Goal: Task Accomplishment & Management: Complete application form

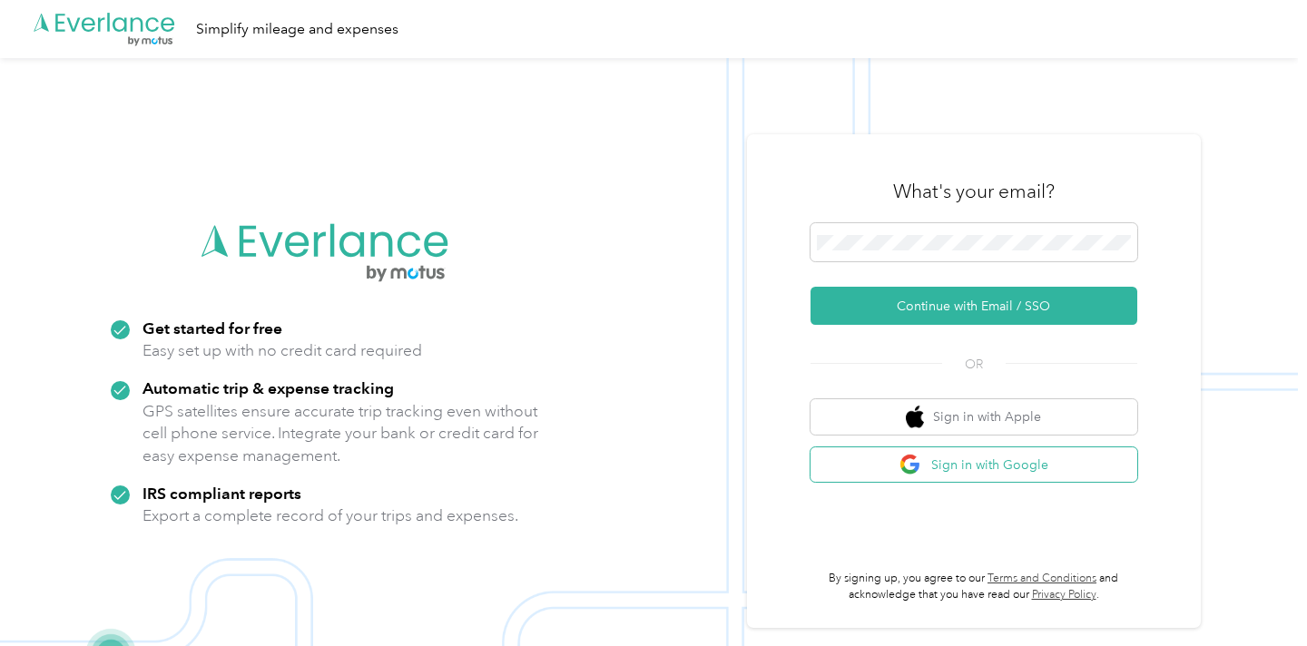
click at [956, 475] on button "Sign in with Google" at bounding box center [973, 464] width 327 height 35
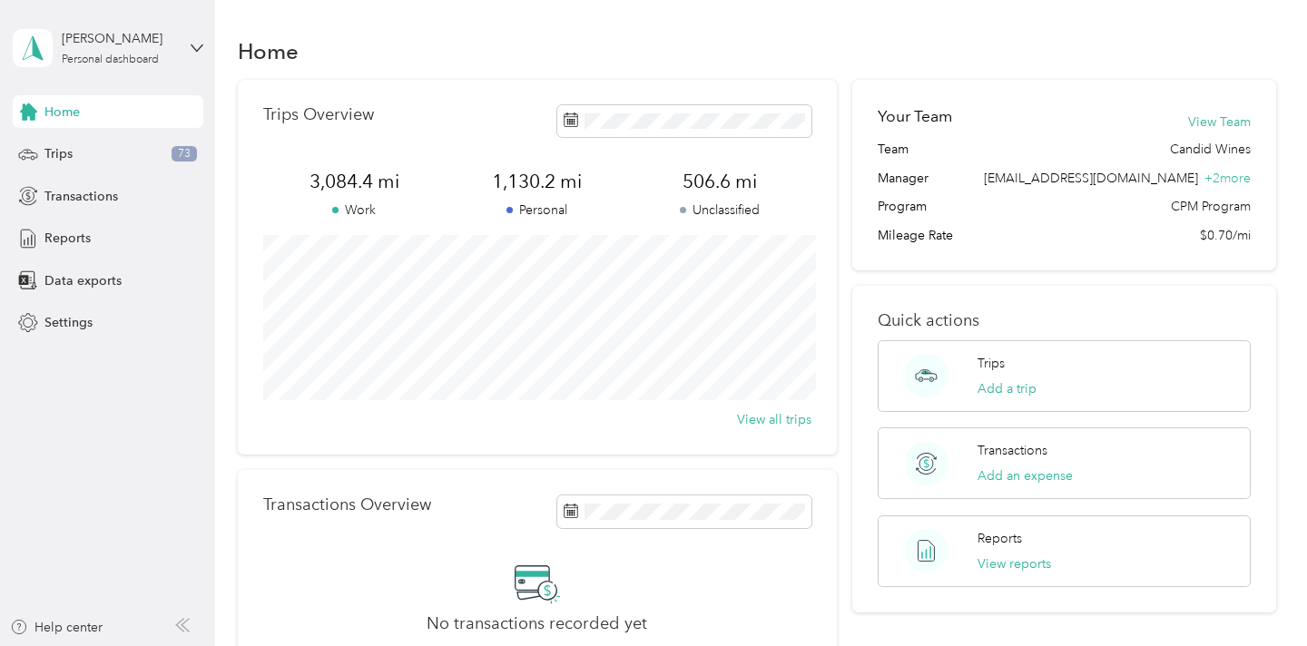
scroll to position [46, 0]
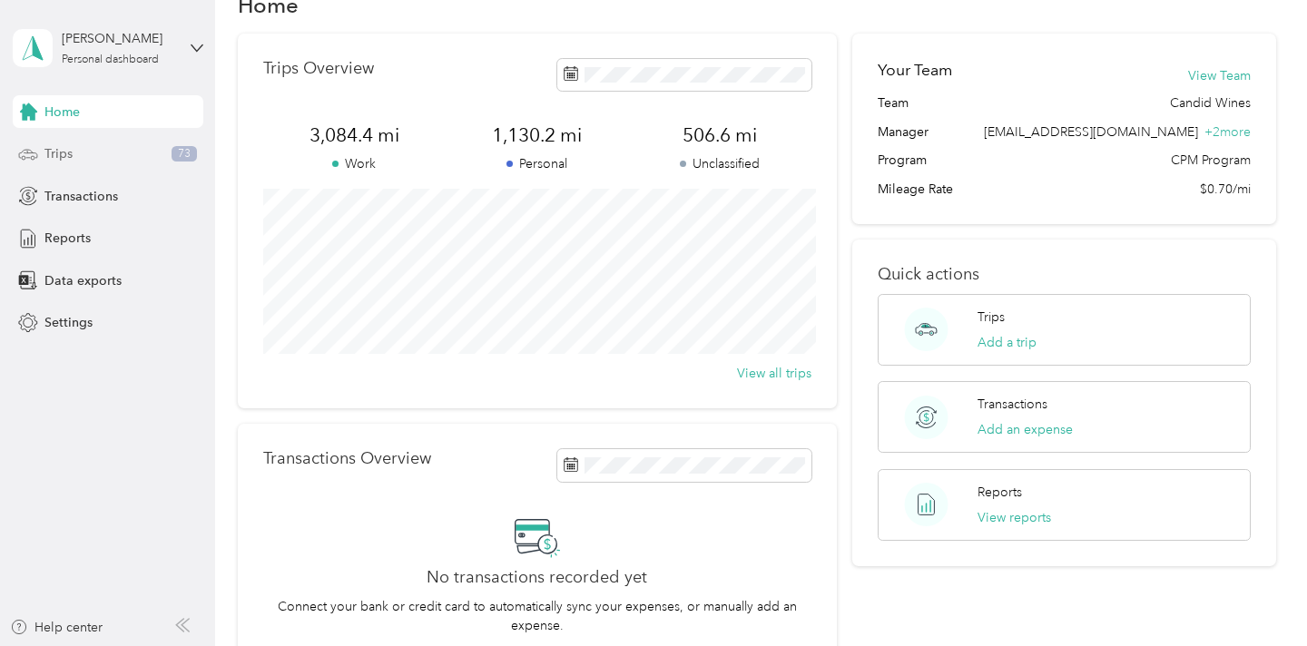
click at [53, 152] on span "Trips" at bounding box center [58, 153] width 28 height 19
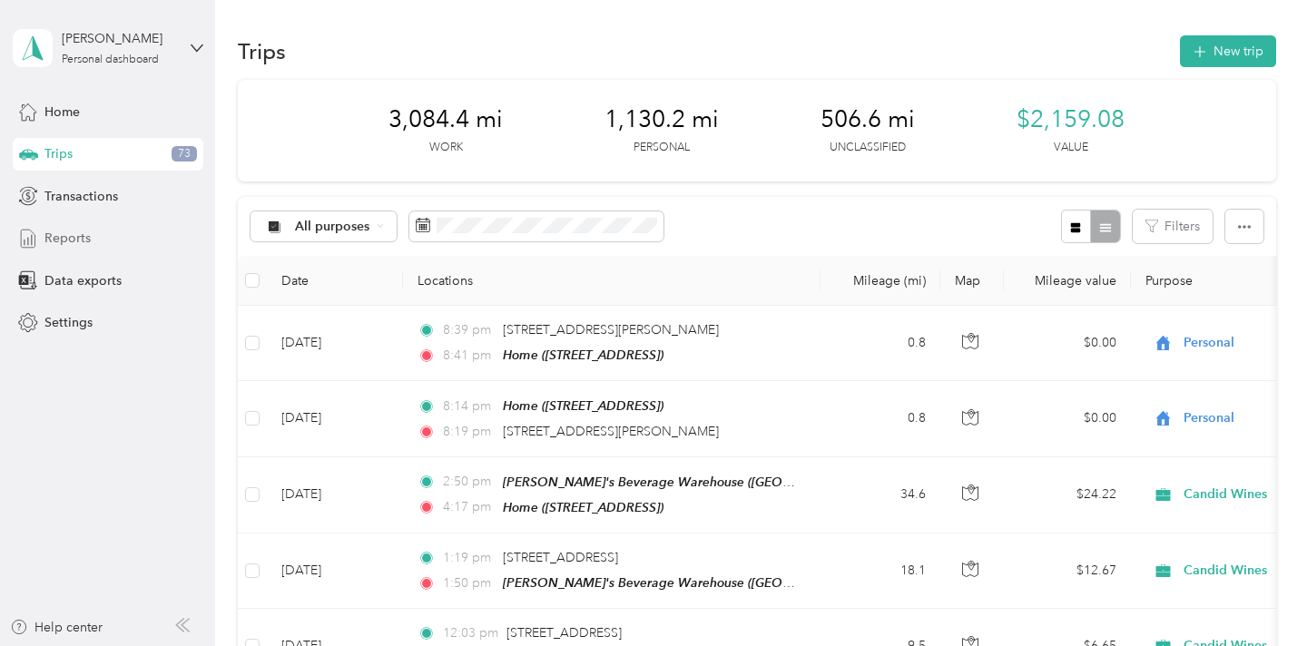
click at [56, 253] on div "Reports" at bounding box center [108, 238] width 191 height 33
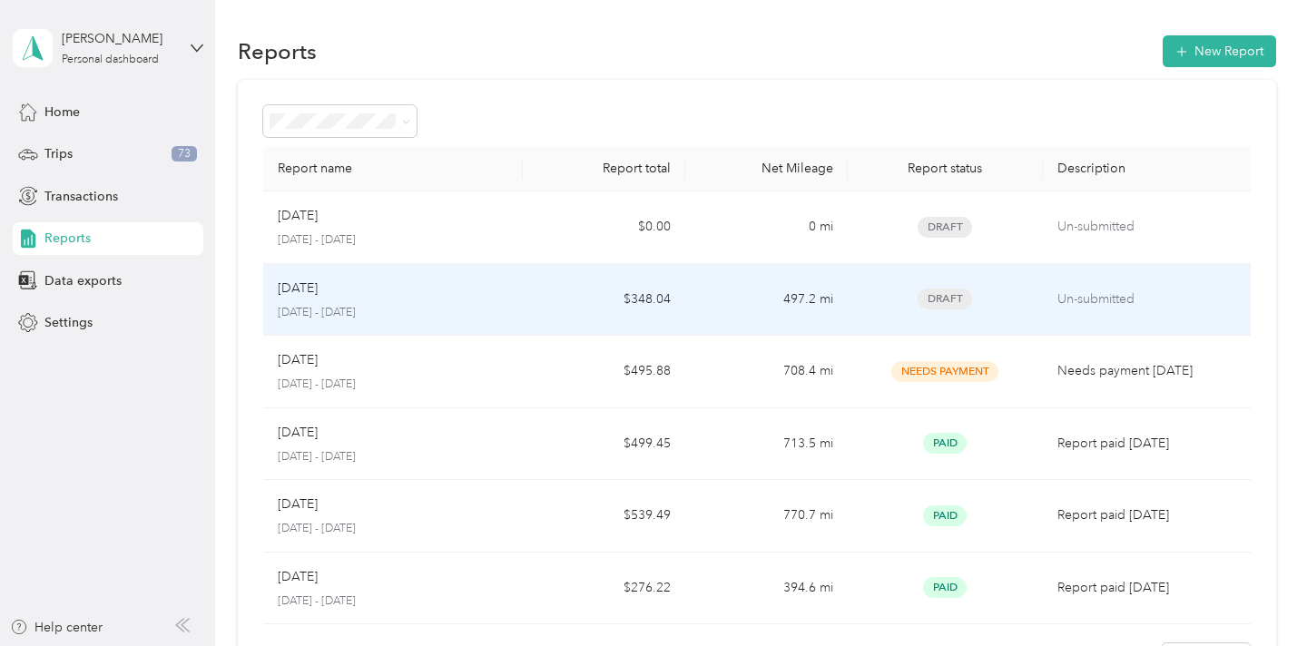
click at [447, 309] on p "[DATE] - [DATE]" at bounding box center [393, 313] width 230 height 16
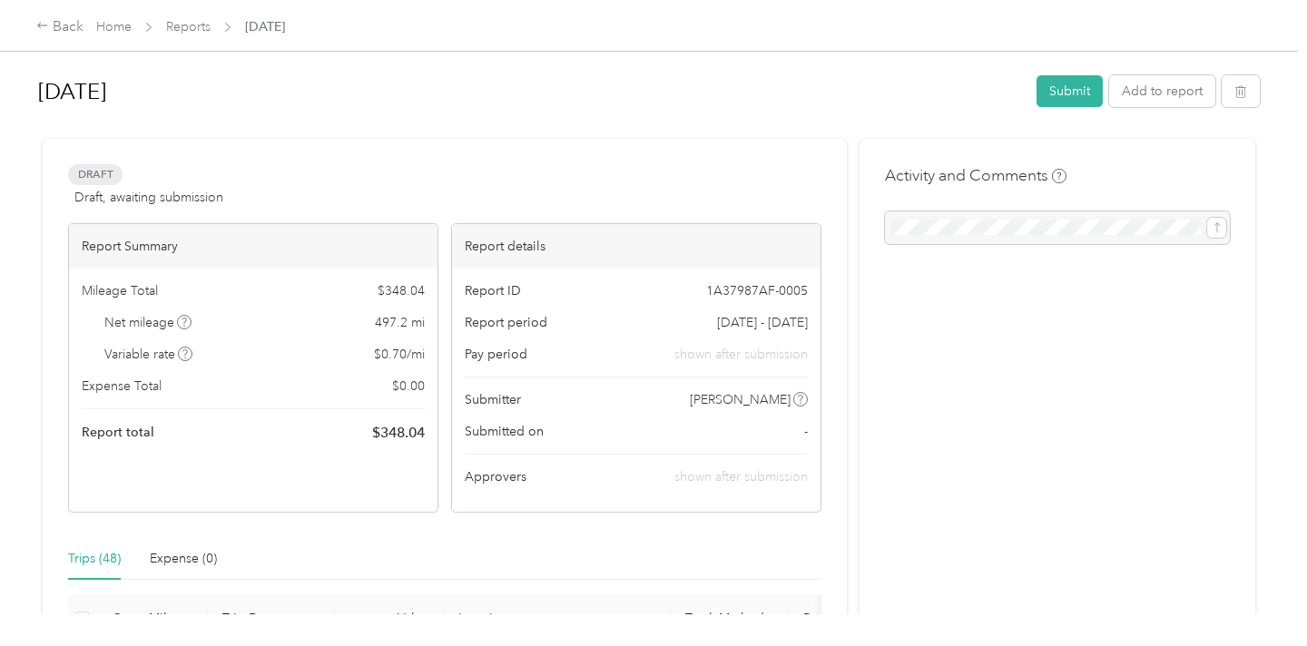
click at [952, 222] on div at bounding box center [1057, 227] width 345 height 33
click at [952, 235] on div at bounding box center [1057, 227] width 345 height 33
click at [1169, 222] on div at bounding box center [1057, 227] width 345 height 33
click at [941, 230] on div at bounding box center [1057, 227] width 345 height 33
click at [1138, 224] on div at bounding box center [1057, 227] width 345 height 33
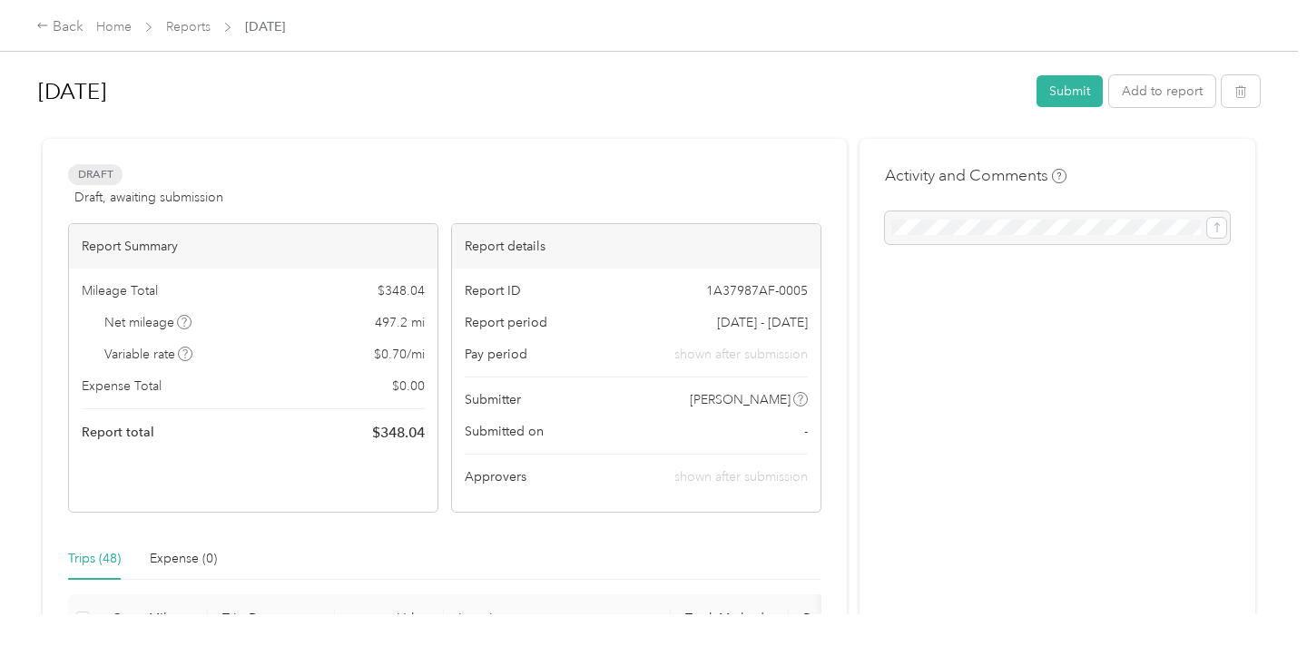
click at [90, 179] on span "Draft" at bounding box center [95, 174] width 54 height 21
click at [938, 229] on div at bounding box center [1057, 227] width 345 height 33
click at [1188, 85] on button "Add to report" at bounding box center [1162, 91] width 106 height 32
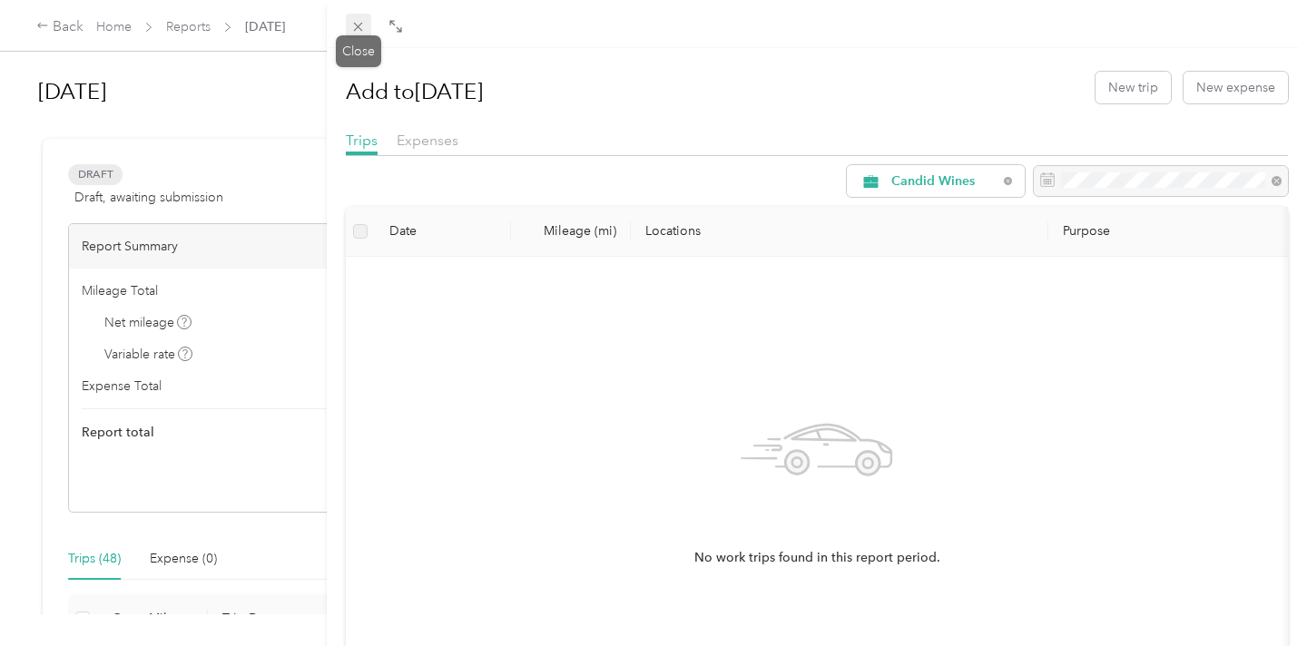
click at [365, 35] on span at bounding box center [358, 26] width 25 height 25
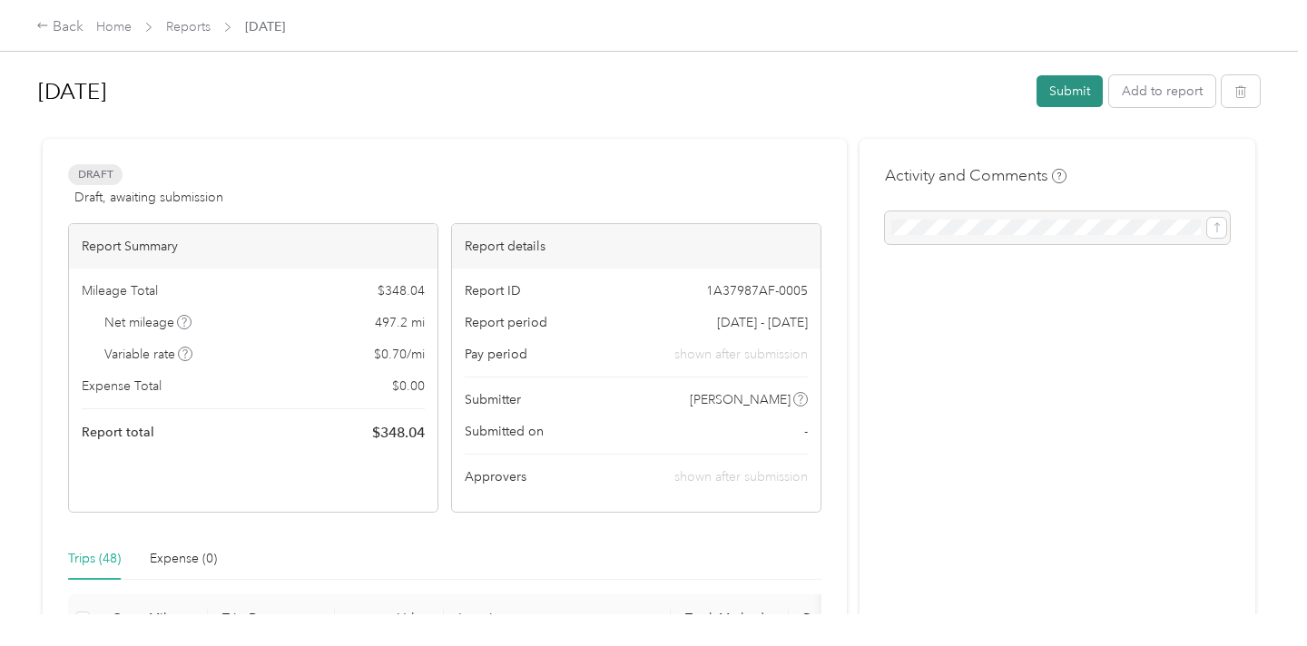
click at [1090, 100] on button "Submit" at bounding box center [1069, 91] width 66 height 32
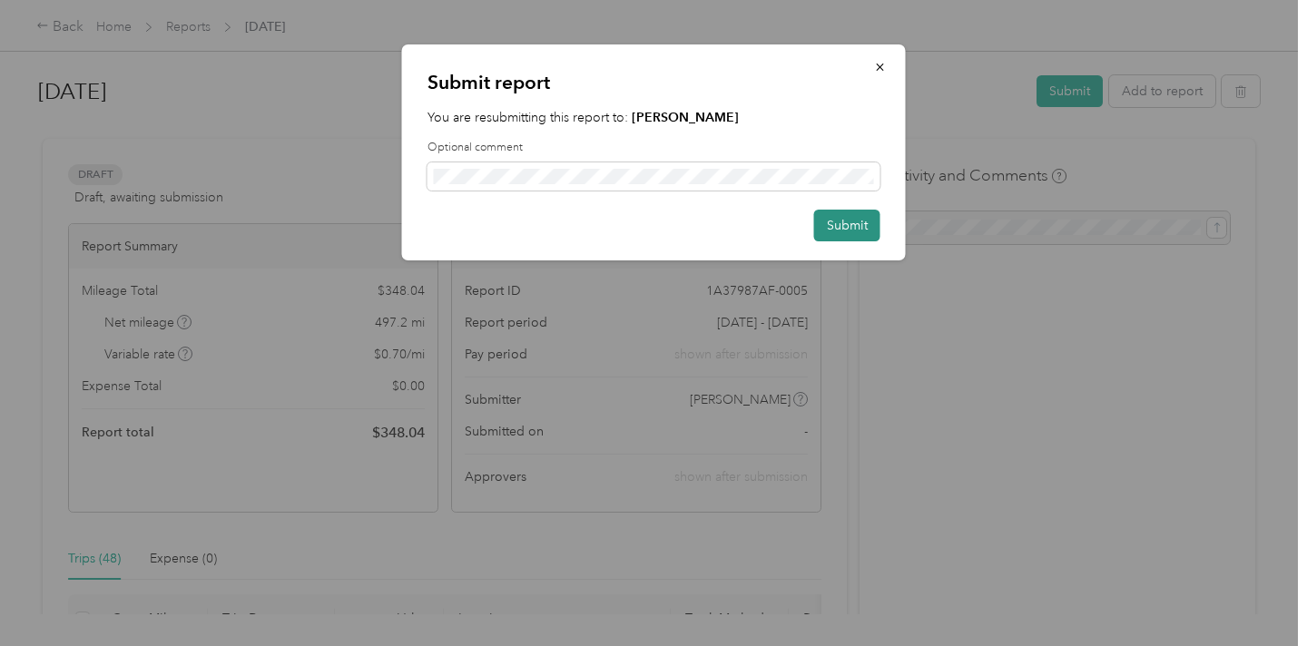
click at [852, 229] on button "Submit" at bounding box center [847, 226] width 66 height 32
